Goal: Task Accomplishment & Management: Use online tool/utility

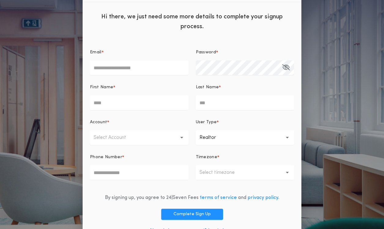
scroll to position [40, 0]
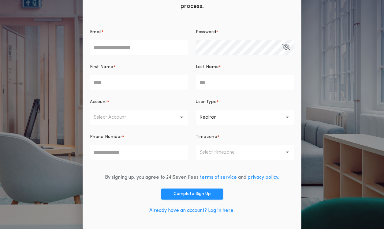
click at [192, 210] on link "Already have an account? Log in here." at bounding box center [191, 210] width 85 height 5
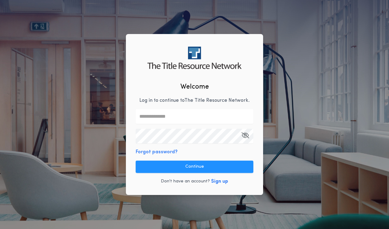
click at [179, 116] on input "text" at bounding box center [195, 116] width 118 height 15
type input "**********"
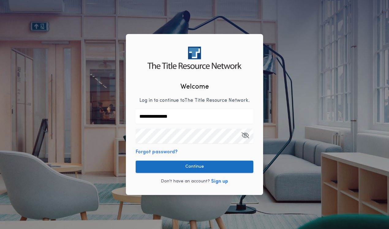
click at [171, 163] on button "Continue" at bounding box center [195, 166] width 118 height 12
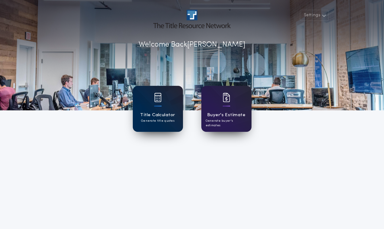
click at [161, 92] on div "Title Calculator Generate title quotes" at bounding box center [158, 109] width 50 height 46
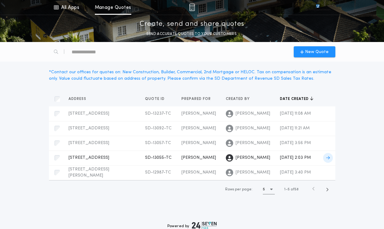
click at [330, 156] on icon at bounding box center [328, 158] width 4 height 4
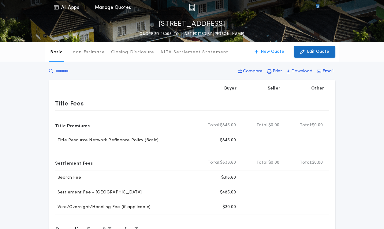
click at [315, 53] on p "Edit Quote" at bounding box center [318, 52] width 22 height 6
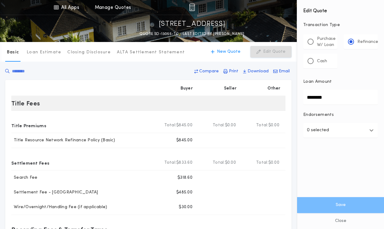
drag, startPoint x: 335, startPoint y: 95, endPoint x: 283, endPoint y: 101, distance: 52.1
click at [283, 101] on div "All Apps Title Calculator Buyer's Estimate Menu All Apps Manage Quotes [STREET_…" at bounding box center [192, 203] width 384 height 407
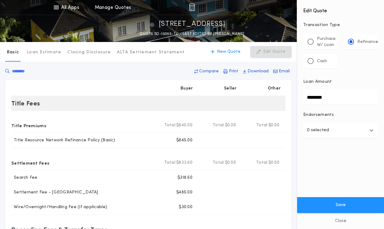
type input "********"
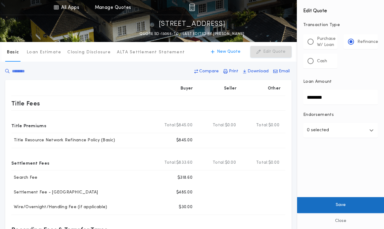
click at [334, 207] on button "Save" at bounding box center [340, 205] width 87 height 16
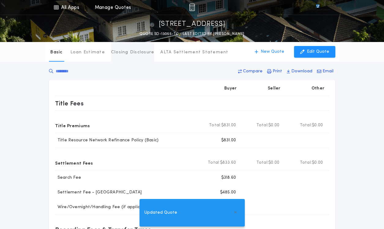
click at [137, 53] on p "Closing Disclosure" at bounding box center [132, 52] width 43 height 6
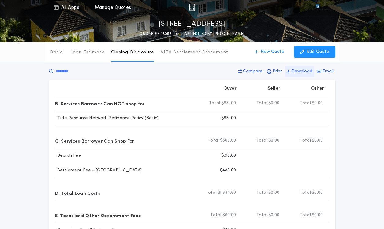
click at [295, 69] on p "Download" at bounding box center [302, 71] width 21 height 6
